Goal: Information Seeking & Learning: Learn about a topic

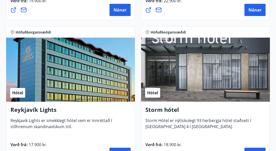
scroll to position [657, 0]
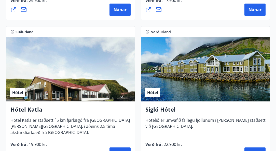
scroll to position [517, 0]
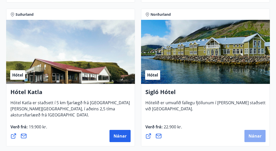
click at [252, 136] on span "Nánar" at bounding box center [254, 136] width 13 height 6
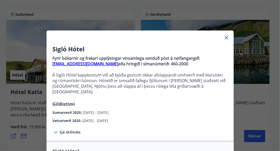
click at [224, 36] on icon at bounding box center [227, 38] width 6 height 6
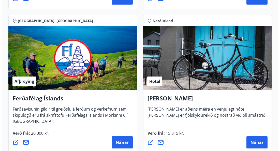
scroll to position [225, 0]
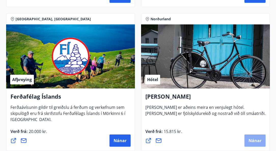
click at [255, 139] on span "Nánar" at bounding box center [254, 141] width 13 height 6
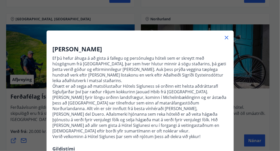
click at [277, 143] on div at bounding box center [140, 75] width 280 height 151
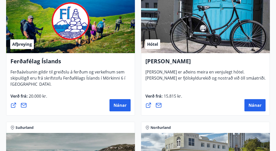
scroll to position [264, 0]
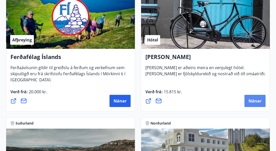
click at [248, 102] on button "Nánar" at bounding box center [254, 101] width 21 height 12
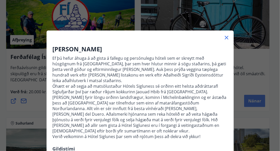
click at [248, 102] on div "Hótel Siglunes Ef þú hefur áhuga á að gista á fallegu og persónulegu hóteli sem…" at bounding box center [140, 75] width 280 height 151
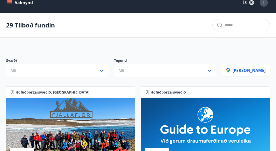
scroll to position [0, 0]
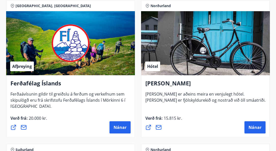
scroll to position [264, 0]
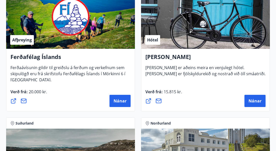
click at [147, 100] on icon at bounding box center [148, 101] width 6 height 6
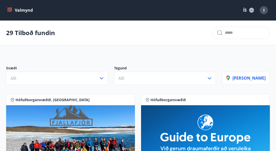
scroll to position [0, 0]
